Goal: Task Accomplishment & Management: Complete application form

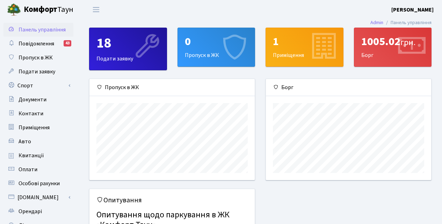
scroll to position [101, 165]
click at [197, 54] on div "0 Пропуск в ЖК" at bounding box center [216, 47] width 77 height 38
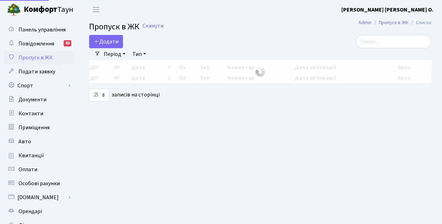
select select "25"
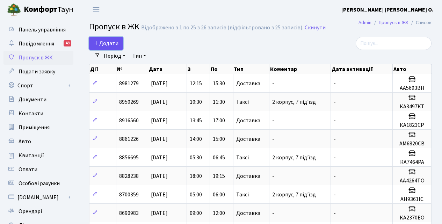
click at [107, 44] on span "Додати" at bounding box center [106, 43] width 25 height 8
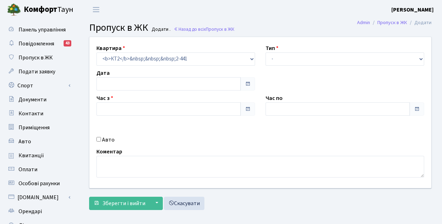
type input "08.10.2025"
type input "15:45"
type input "16:45"
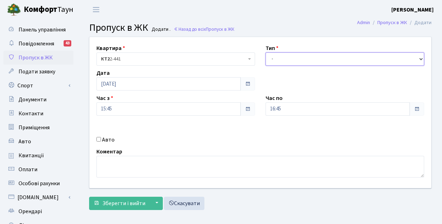
click at [311, 63] on select "- Доставка Таксі Гості Сервіс" at bounding box center [345, 58] width 159 height 13
select select "1"
click at [266, 52] on select "- Доставка Таксі Гості Сервіс" at bounding box center [345, 58] width 159 height 13
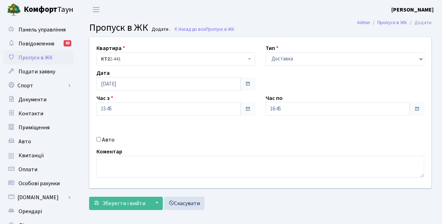
click at [417, 109] on span at bounding box center [417, 109] width 6 height 6
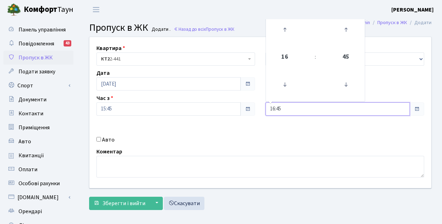
click at [357, 111] on input "16:45" at bounding box center [338, 108] width 144 height 13
click at [285, 29] on icon at bounding box center [284, 29] width 19 height 19
click at [285, 30] on icon at bounding box center [284, 29] width 19 height 19
type input "18:45"
click at [98, 139] on input "Авто" at bounding box center [98, 139] width 5 height 5
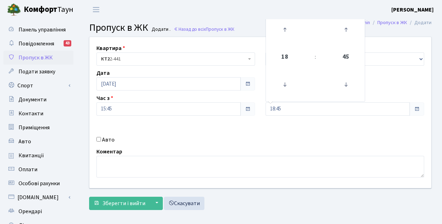
checkbox input "true"
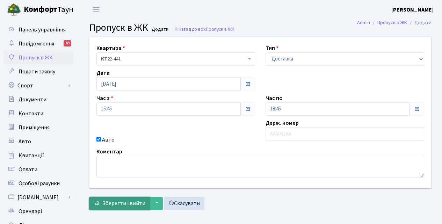
click at [115, 200] on span "Зберегти і вийти" at bounding box center [123, 204] width 43 height 8
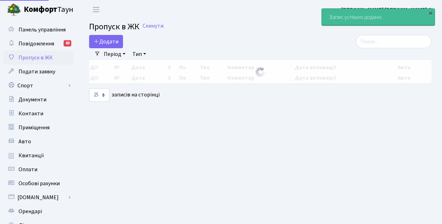
select select "25"
